Goal: Information Seeking & Learning: Find specific page/section

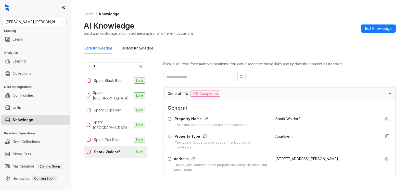
scroll to position [1141, 0]
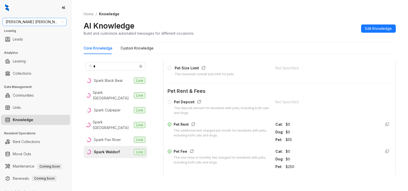
click at [50, 19] on span "[PERSON_NAME] [PERSON_NAME]" at bounding box center [35, 22] width 58 height 8
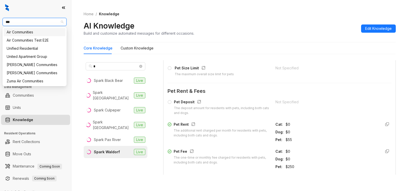
type input "****"
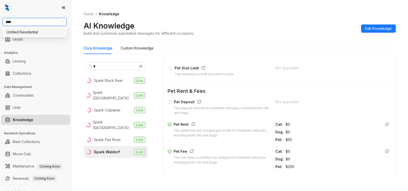
click at [42, 34] on div "Unified Residential" at bounding box center [35, 32] width 56 height 6
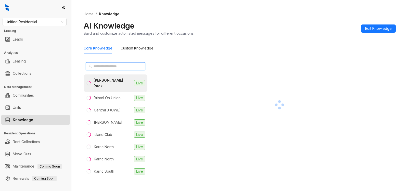
click at [124, 65] on input "text" at bounding box center [115, 66] width 45 height 6
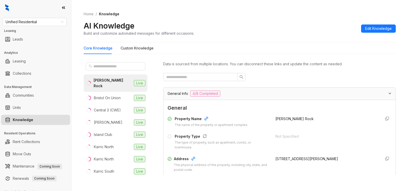
click at [113, 78] on li "[PERSON_NAME] Rock Live" at bounding box center [116, 82] width 64 height 17
click at [106, 81] on div "[PERSON_NAME] Rock" at bounding box center [112, 82] width 38 height 11
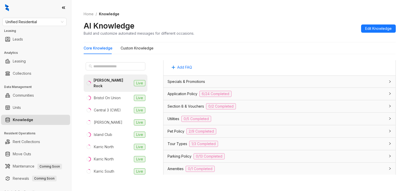
scroll to position [300, 0]
click at [237, 94] on div "Application Policy 6/24 Completed" at bounding box center [276, 95] width 218 height 6
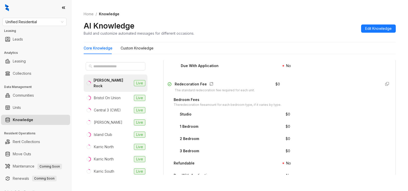
scroll to position [759, 0]
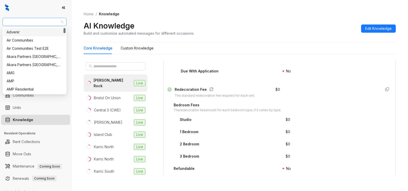
drag, startPoint x: 5, startPoint y: 21, endPoint x: 30, endPoint y: 21, distance: 24.5
click at [30, 21] on div "Unified Residential" at bounding box center [35, 22] width 64 height 8
